Goal: Information Seeking & Learning: Learn about a topic

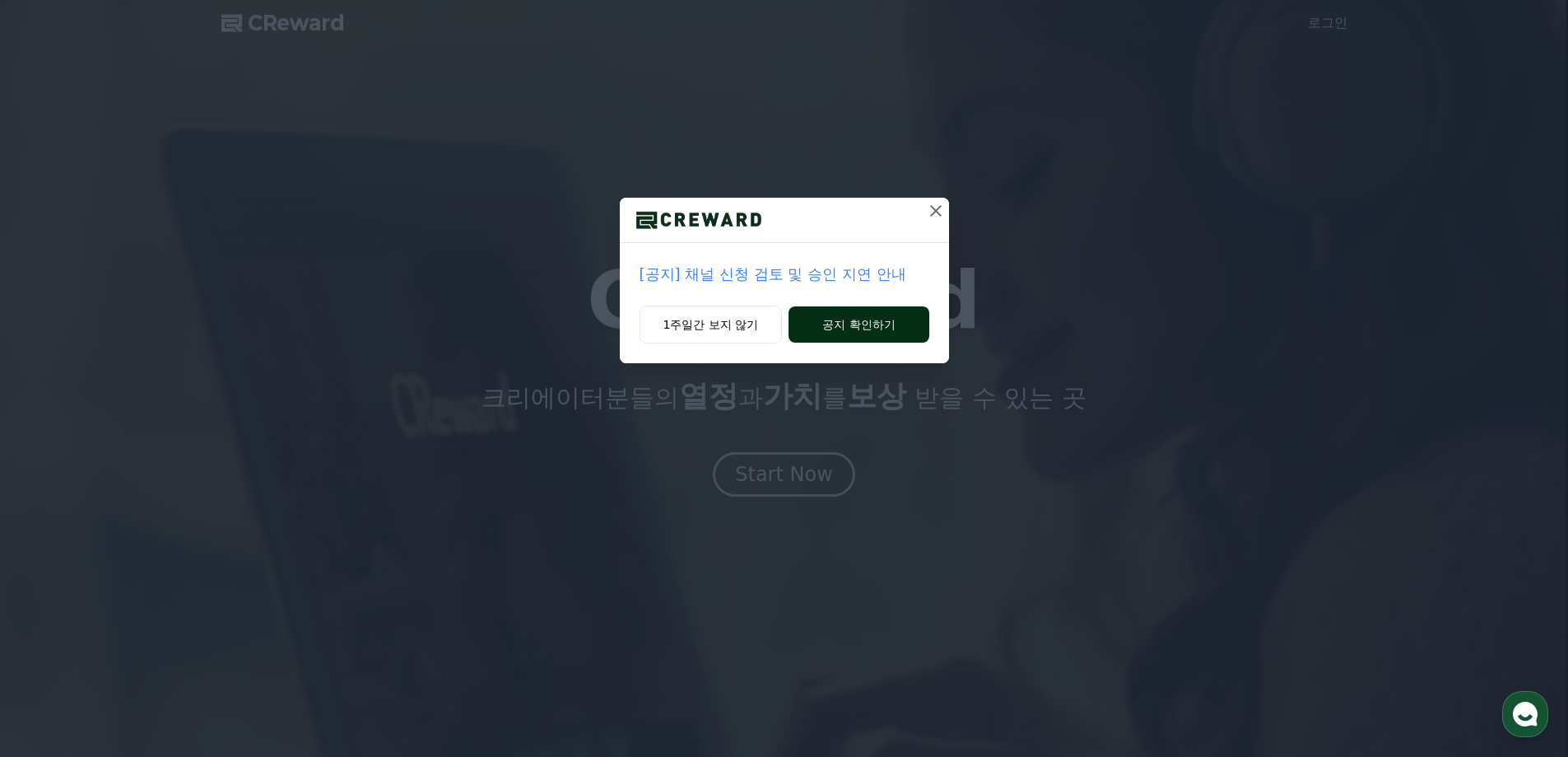
click at [858, 306] on button "공지 확인하기" at bounding box center [859, 324] width 140 height 36
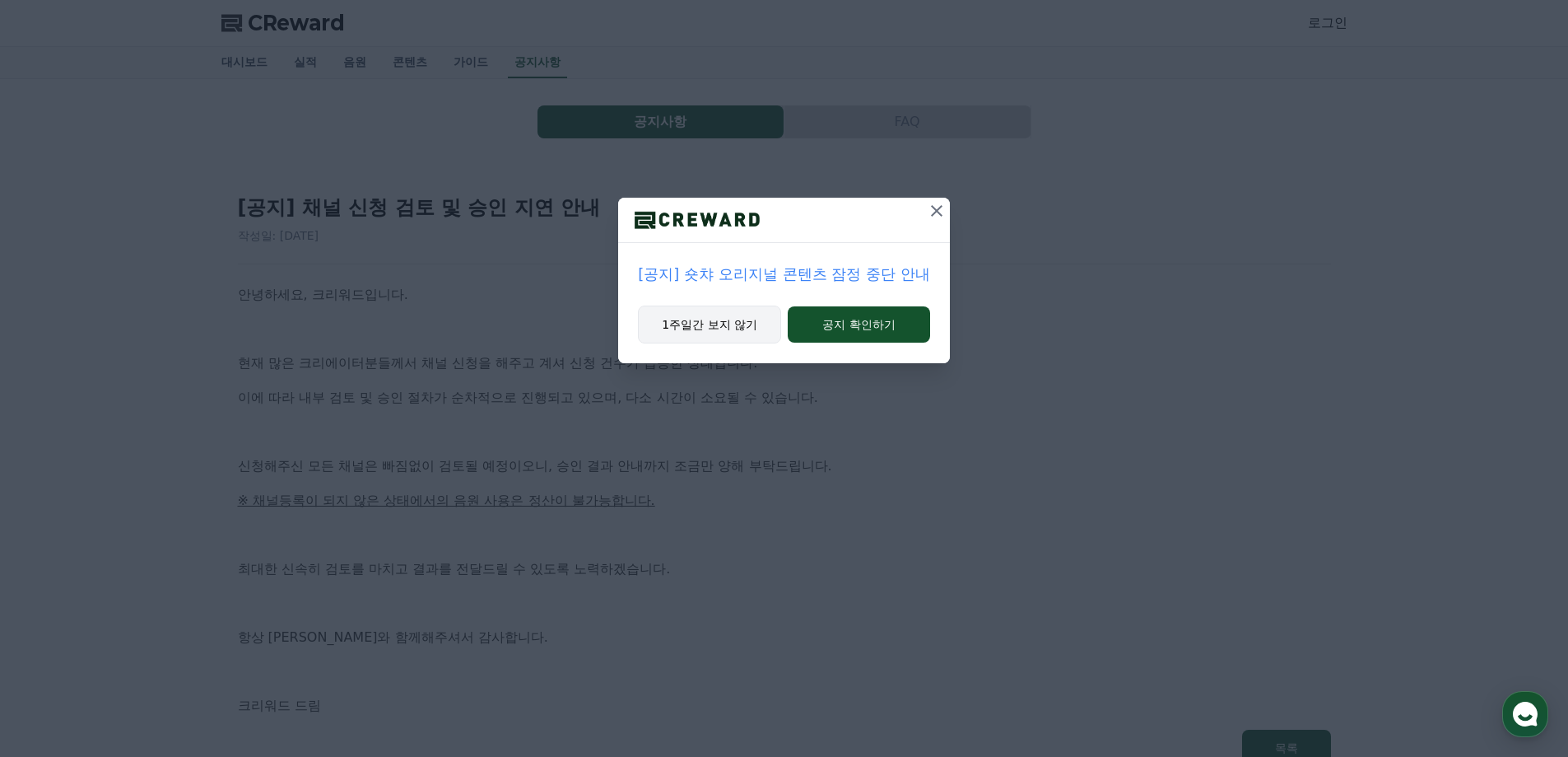
click at [732, 305] on button "1주일간 보지 않기" at bounding box center [709, 324] width 143 height 38
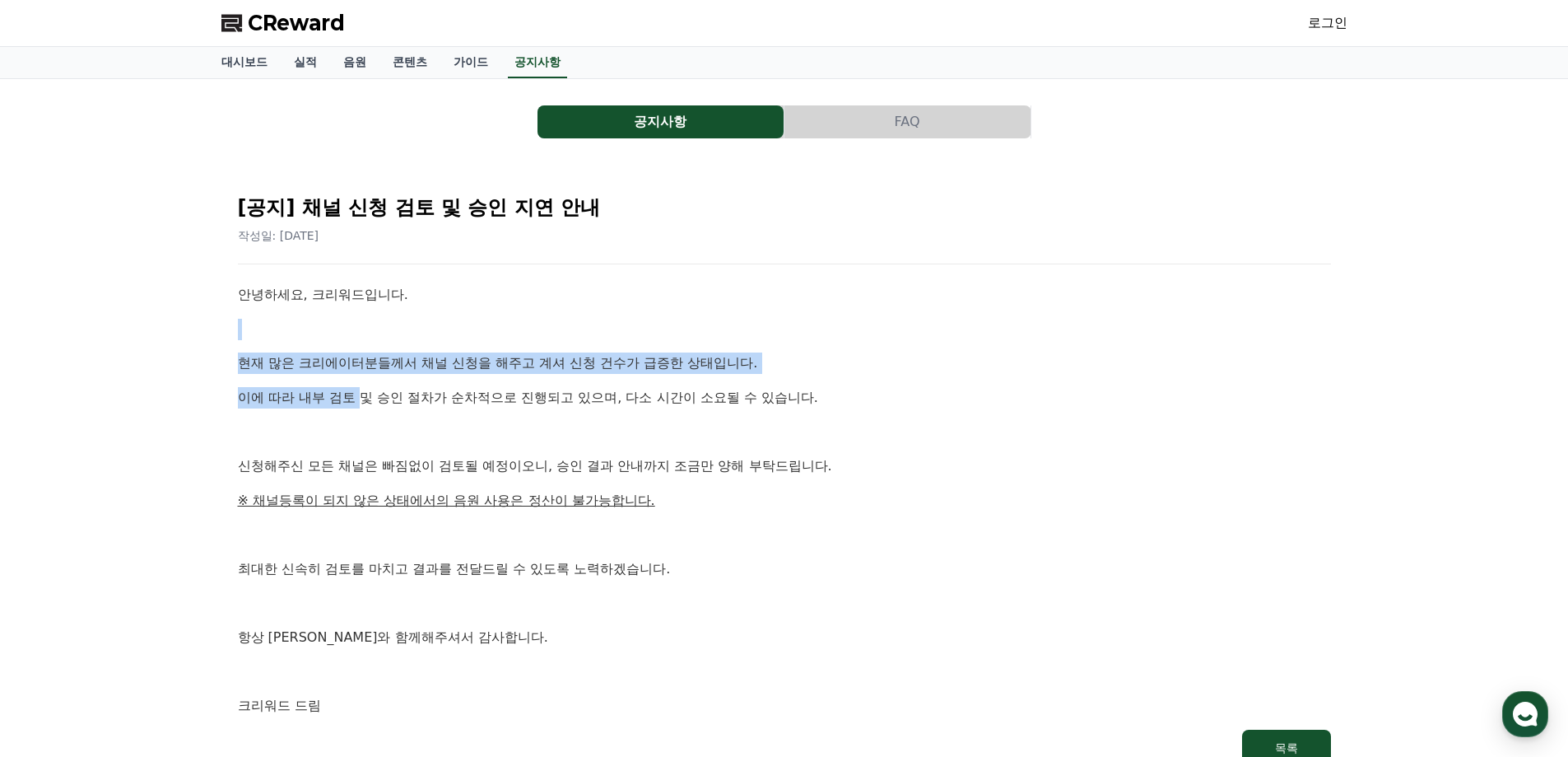
drag, startPoint x: 265, startPoint y: 231, endPoint x: 323, endPoint y: 293, distance: 84.9
click at [323, 293] on div "안녕하세요, 크리워드입니다. 현재 많은 크리에이터분들께서 채널 신청을 해주고 계셔 신청 건수가 급증한 상태입니다. 이에 따라 내부 검토 및 승…" at bounding box center [784, 501] width 1093 height 433
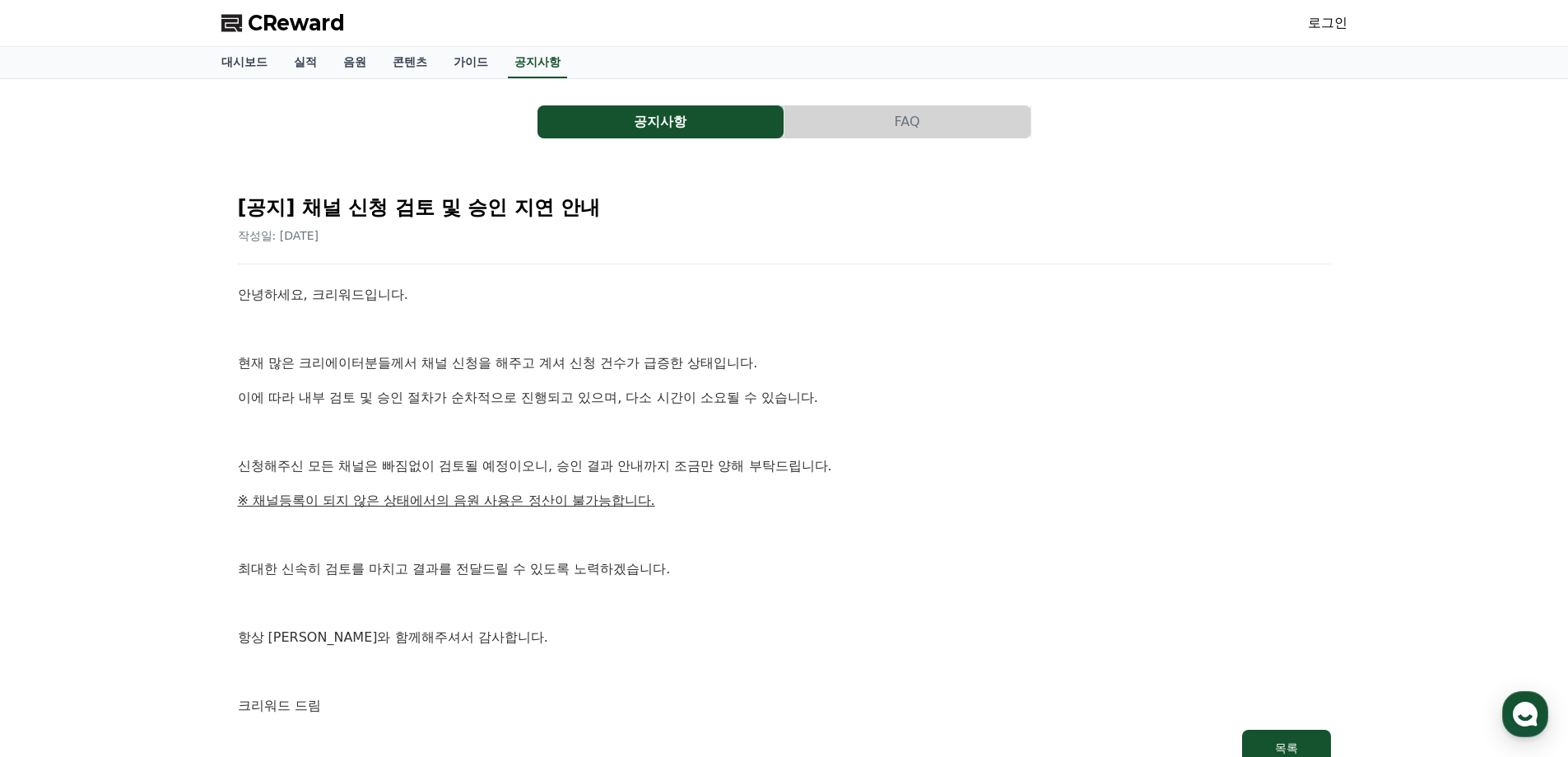
click at [633, 307] on div "안녕하세요, 크리워드입니다. 현재 많은 크리에이터분들께서 채널 신청을 해주고 계셔 신청 건수가 급증한 상태입니다. 이에 따라 내부 검토 및 승…" at bounding box center [784, 501] width 1093 height 433
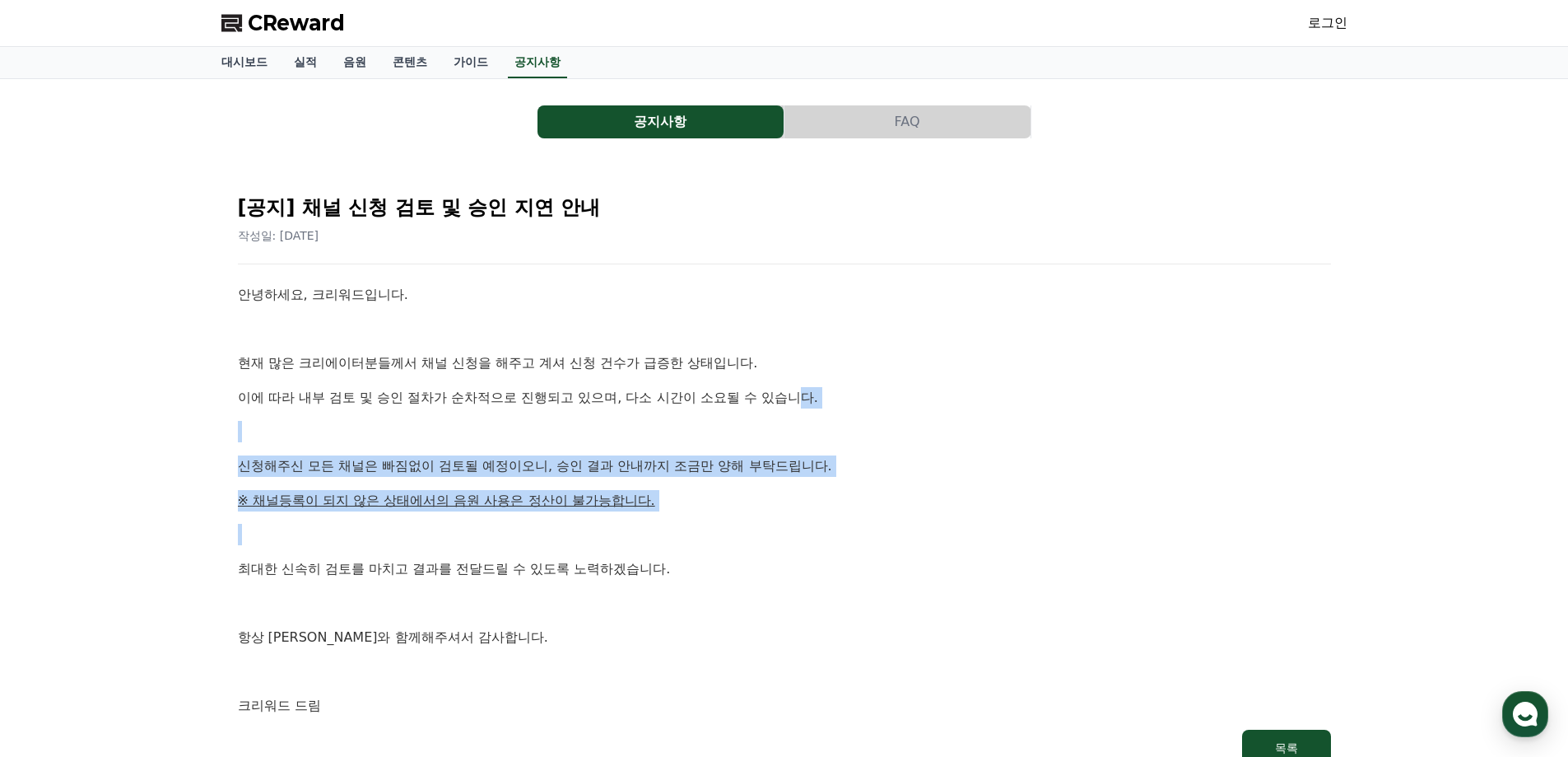
drag, startPoint x: 659, startPoint y: 298, endPoint x: 531, endPoint y: 407, distance: 168.1
click at [524, 403] on div "안녕하세요, 크리워드입니다. 현재 많은 크리에이터분들께서 채널 신청을 해주고 계셔 신청 건수가 급증한 상태입니다. 이에 따라 내부 검토 및 승…" at bounding box center [784, 501] width 1093 height 433
click at [531, 524] on p at bounding box center [784, 534] width 1093 height 22
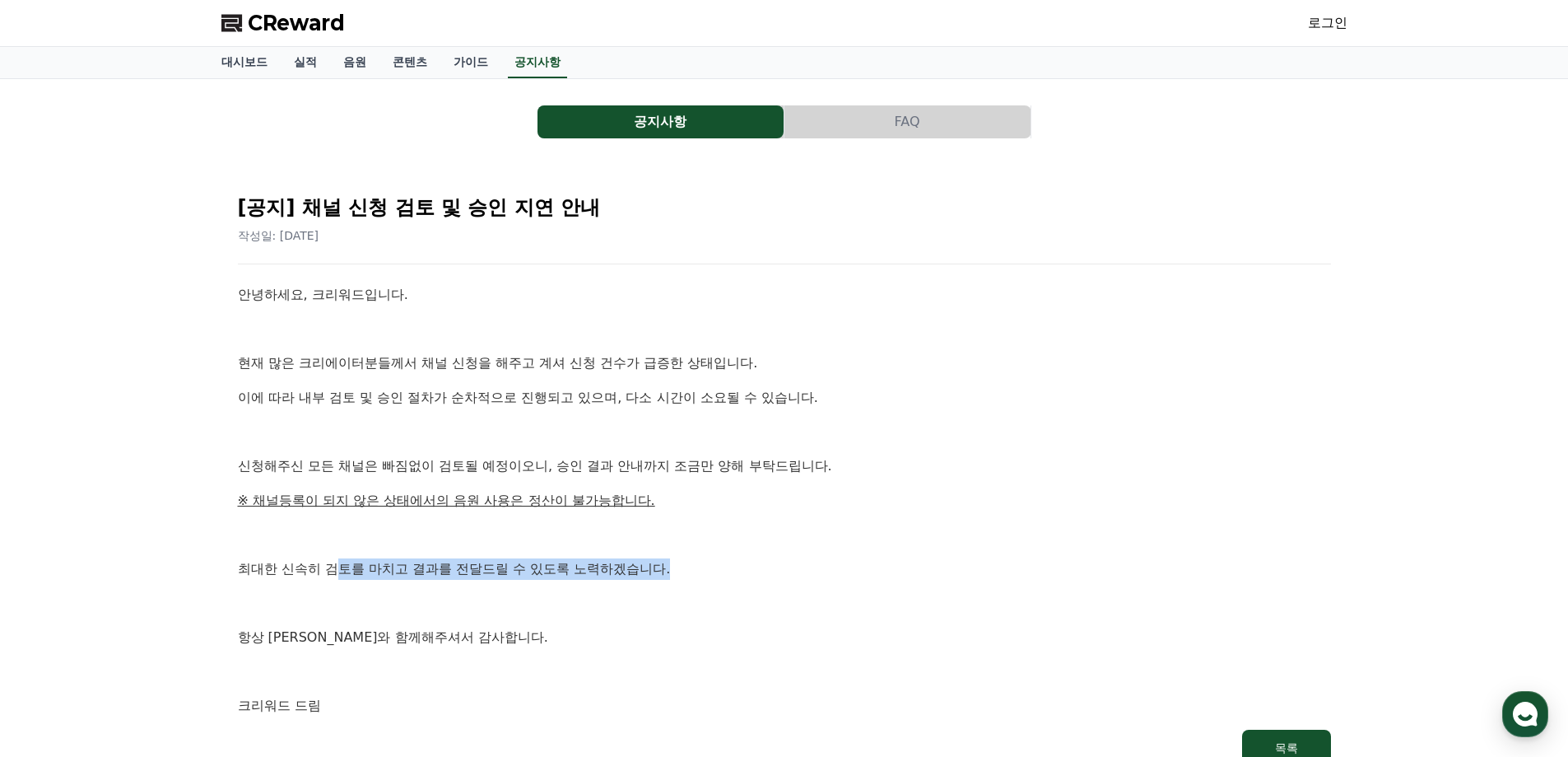
drag, startPoint x: 566, startPoint y: 425, endPoint x: 298, endPoint y: 416, distance: 268.2
click at [300, 415] on div "안녕하세요, 크리워드입니다. 현재 많은 크리에이터분들께서 채널 신청을 해주고 계셔 신청 건수가 급증한 상태입니다. 이에 따라 내부 검토 및 승…" at bounding box center [784, 501] width 1093 height 433
click at [344, 447] on div "안녕하세요, 크리워드입니다. 현재 많은 크리에이터분들께서 채널 신청을 해주고 계셔 신청 건수가 급증한 상태입니다. 이에 따라 내부 검토 및 승…" at bounding box center [784, 501] width 1093 height 433
click at [1338, 16] on link "로그인" at bounding box center [1327, 23] width 40 height 20
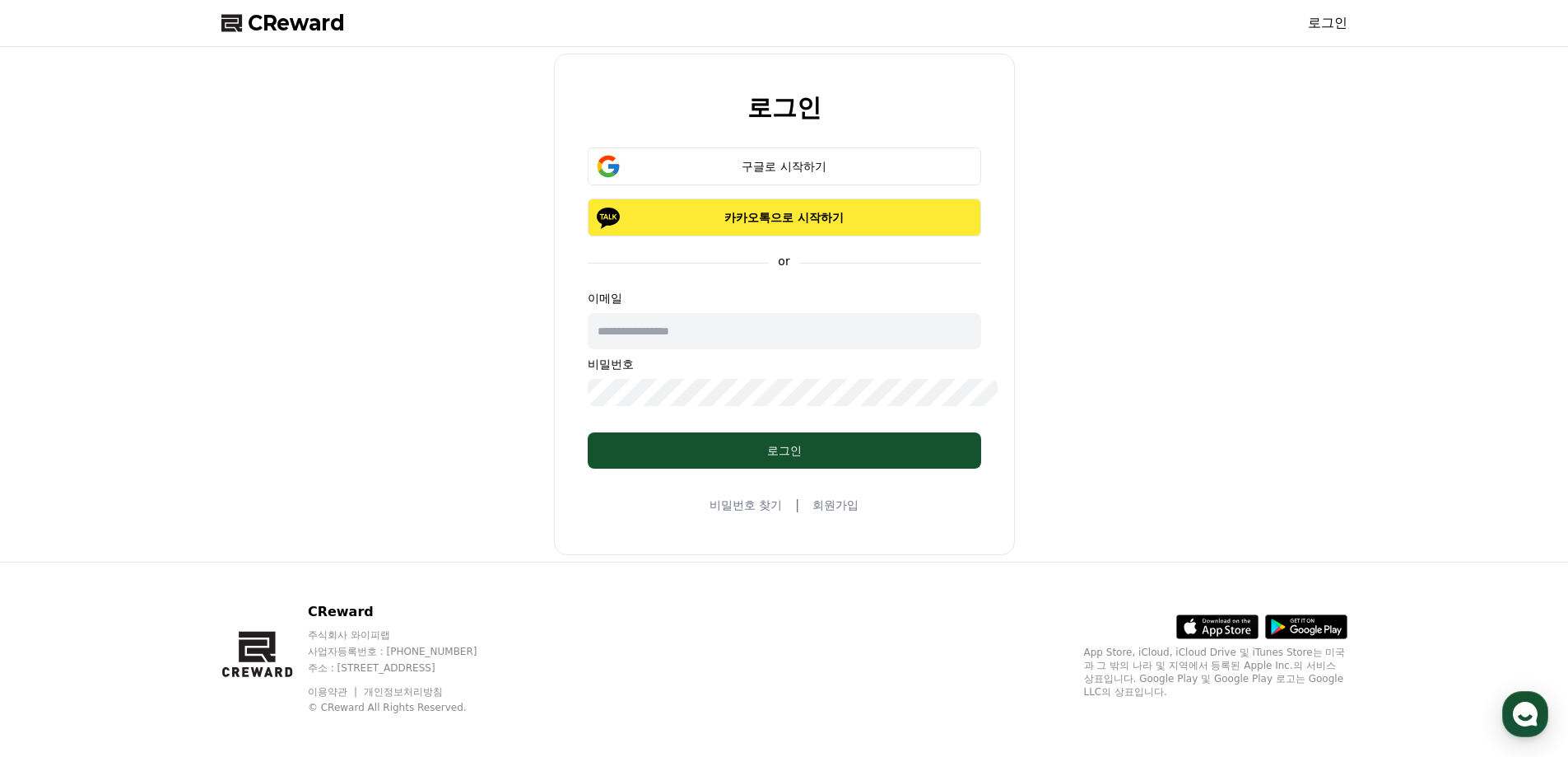
click at [776, 236] on button "카카오톡으로 시작하기" at bounding box center [784, 217] width 393 height 38
